Goal: Obtain resource: Obtain resource

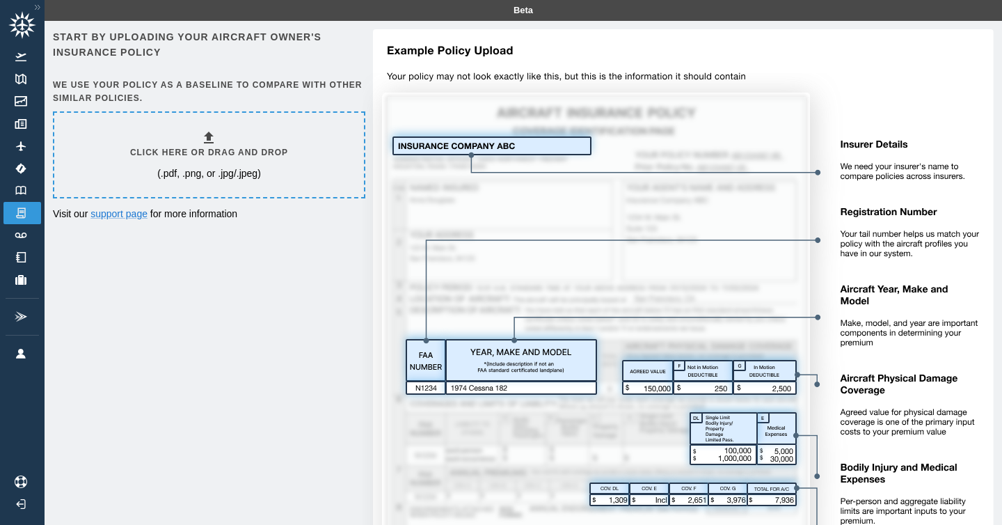
click at [461, 148] on img at bounding box center [678, 354] width 631 height 651
click at [161, 167] on p "(.pdf, .png, or .jpg/.jpeg)" at bounding box center [209, 173] width 104 height 14
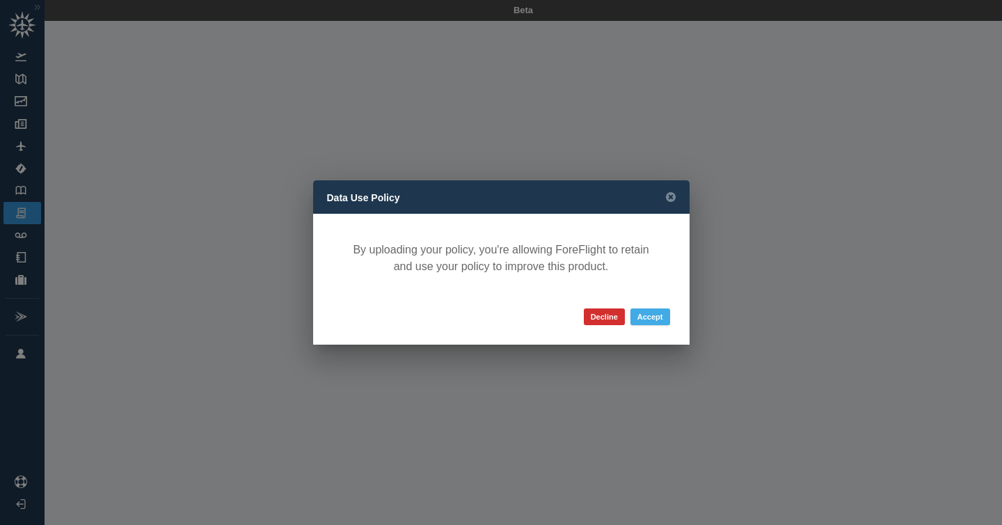
click at [650, 310] on button "Accept" at bounding box center [651, 316] width 40 height 17
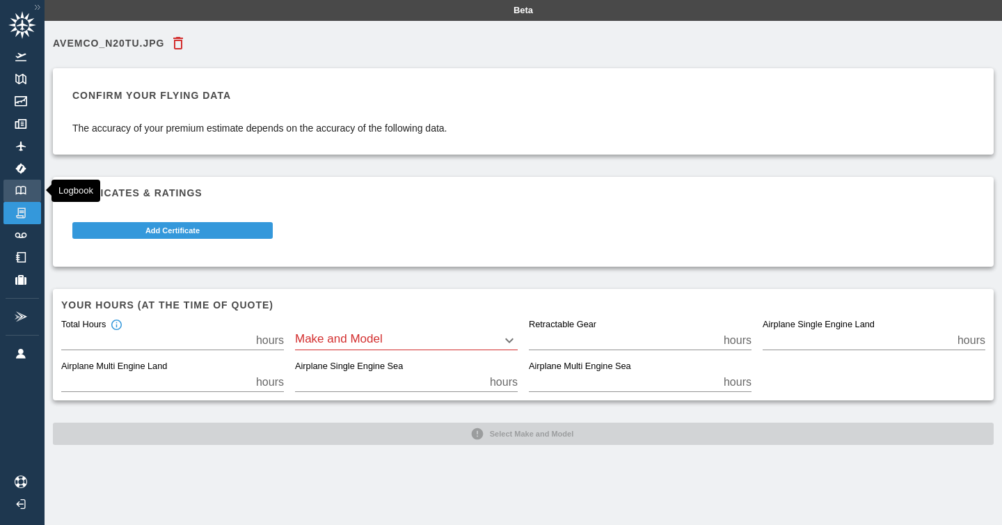
click at [22, 192] on img at bounding box center [20, 190] width 15 height 9
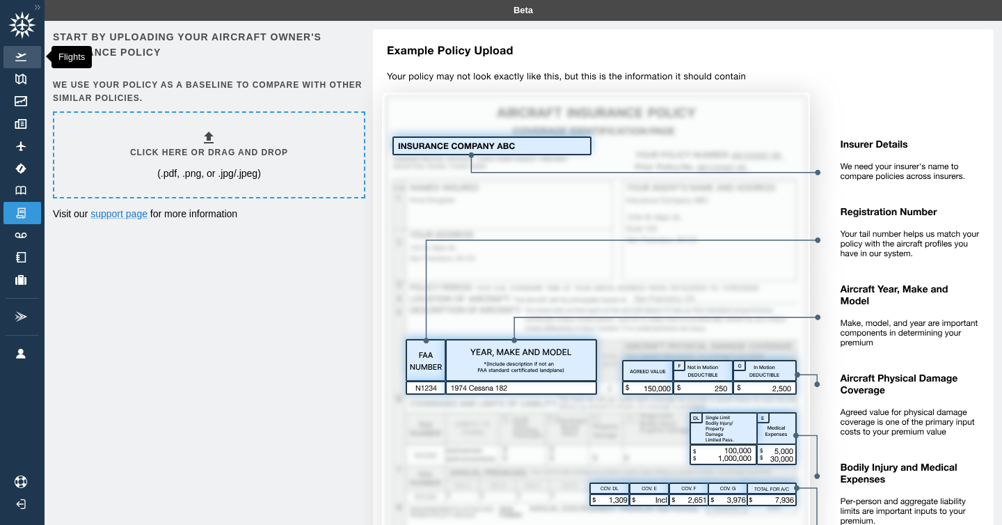
click at [24, 57] on img at bounding box center [20, 57] width 15 height 8
